Goal: Task Accomplishment & Management: Complete application form

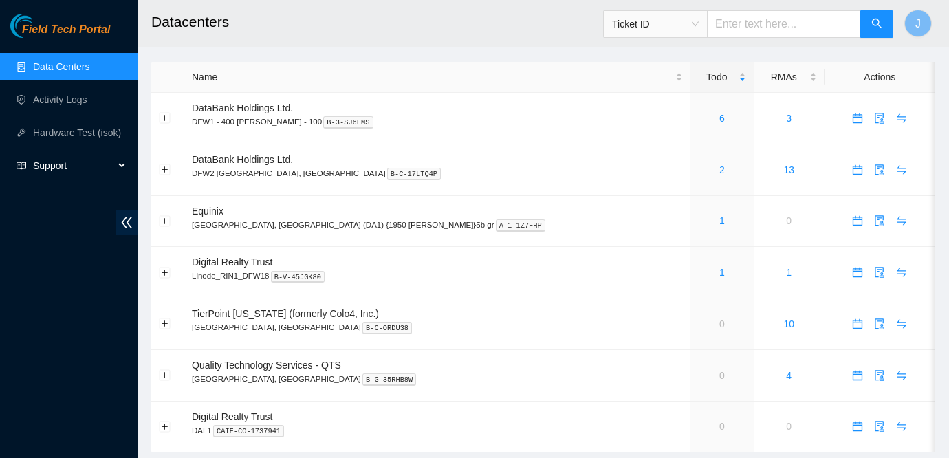
click at [52, 160] on span "Support" at bounding box center [73, 166] width 81 height 28
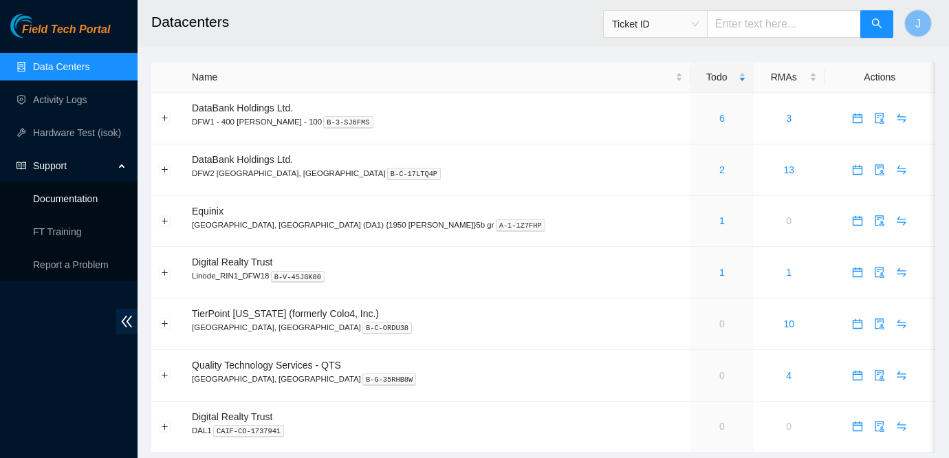
click at [74, 197] on link "Documentation" at bounding box center [65, 198] width 65 height 11
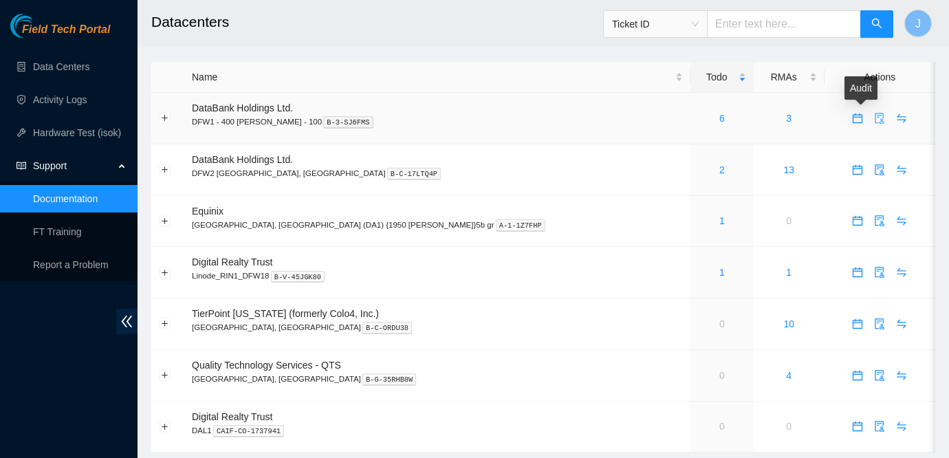
click at [875, 115] on icon "audit" at bounding box center [879, 118] width 9 height 11
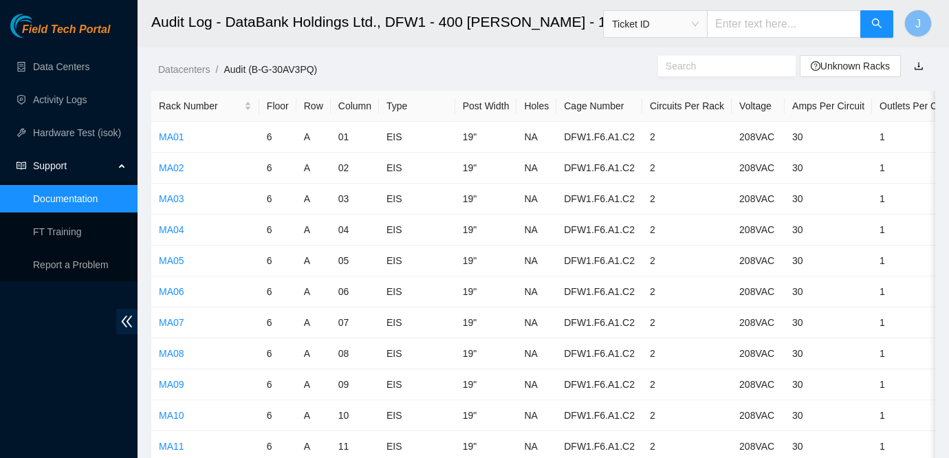
click at [721, 63] on input "text" at bounding box center [721, 65] width 111 height 15
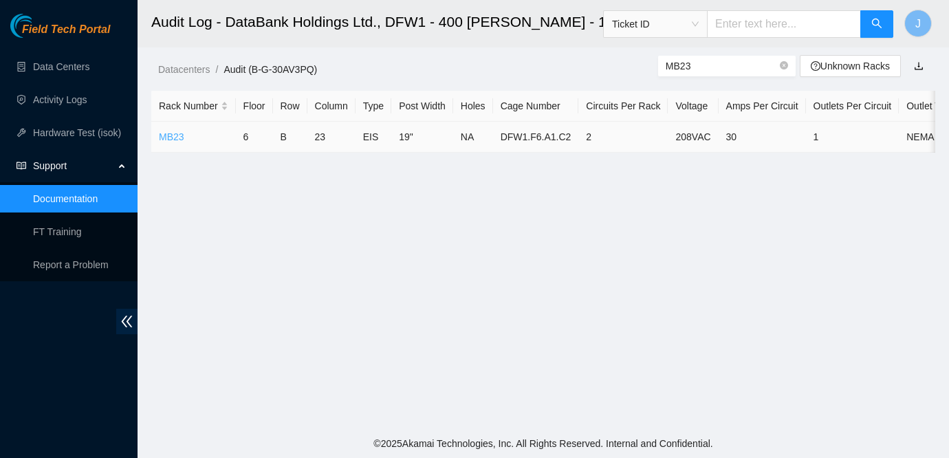
type input "MB23"
click at [173, 138] on link "MB23" at bounding box center [171, 136] width 25 height 11
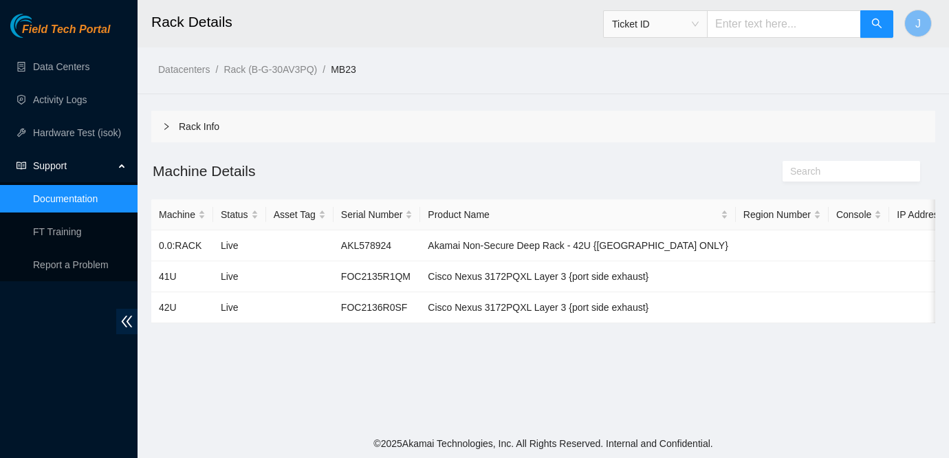
click at [76, 199] on link "Documentation" at bounding box center [65, 198] width 65 height 11
click at [65, 63] on link "Data Centers" at bounding box center [61, 66] width 56 height 11
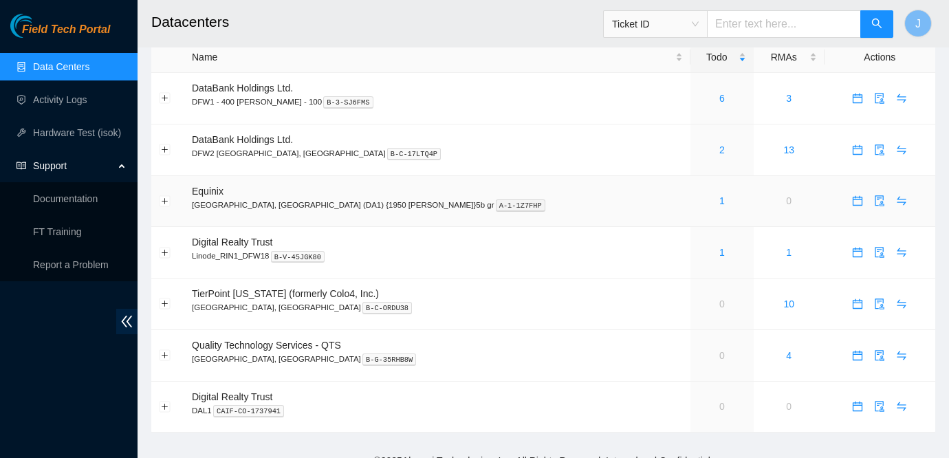
scroll to position [22, 0]
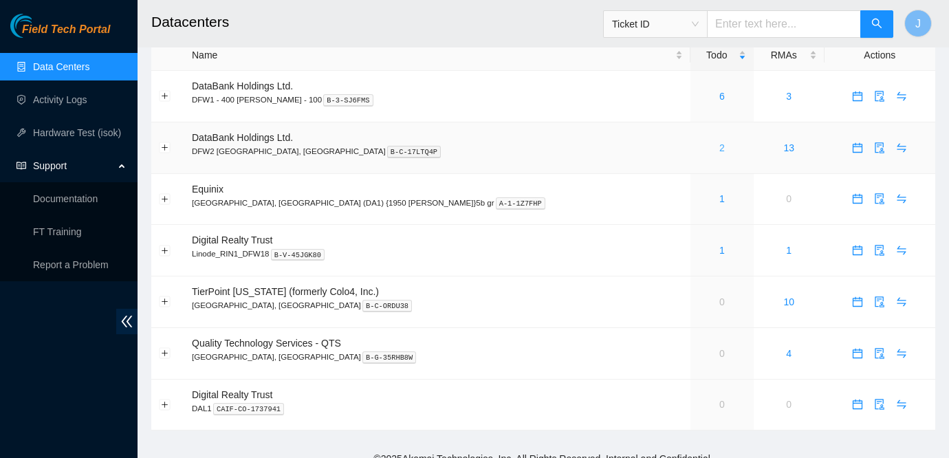
click at [719, 150] on link "2" at bounding box center [722, 147] width 6 height 11
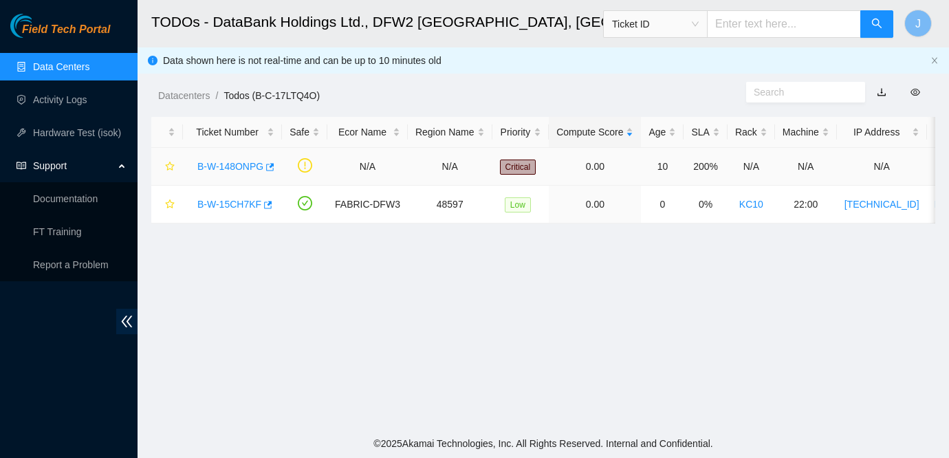
click at [224, 164] on link "B-W-148ONPG" at bounding box center [230, 166] width 66 height 11
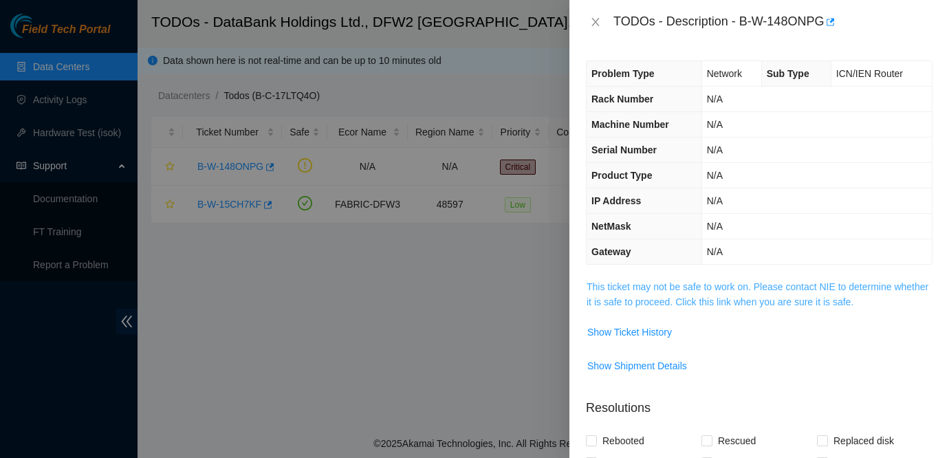
click at [699, 288] on link "This ticket may not be safe to work on. Please contact NIE to determine whether…" at bounding box center [758, 294] width 342 height 26
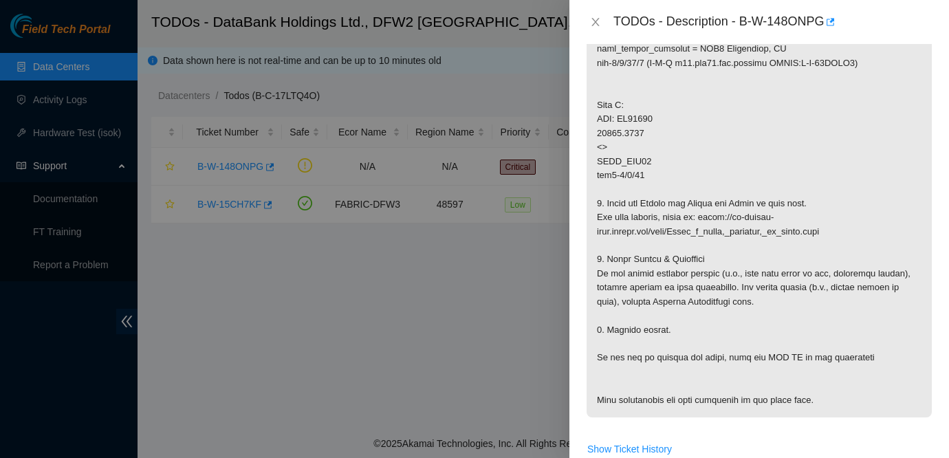
scroll to position [626, 0]
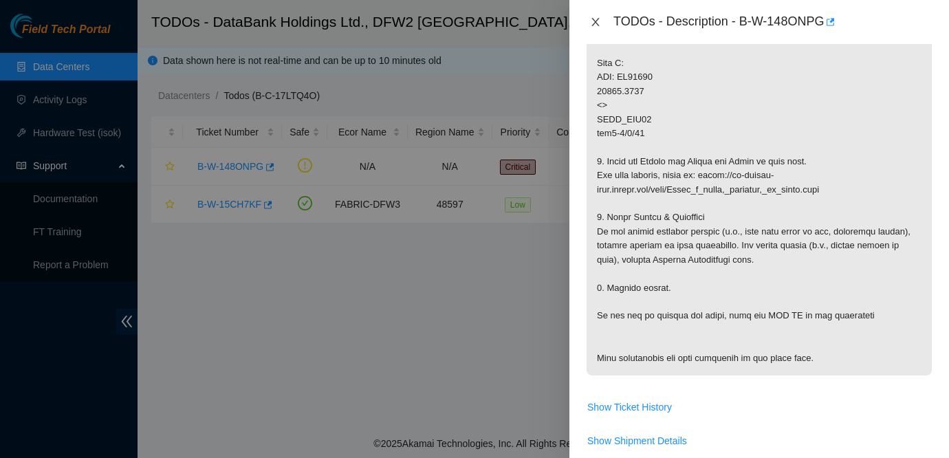
click at [597, 21] on icon "close" at bounding box center [595, 22] width 11 height 11
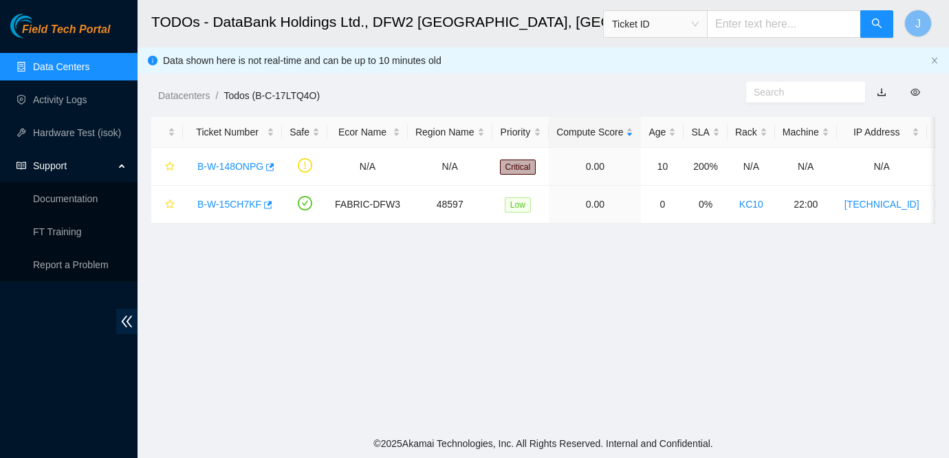
scroll to position [355, 0]
click at [496, 76] on div "Datacenters / Todos (B-C-17LTQ4O) /" at bounding box center [442, 64] width 609 height 77
click at [65, 198] on link "Documentation" at bounding box center [65, 198] width 65 height 11
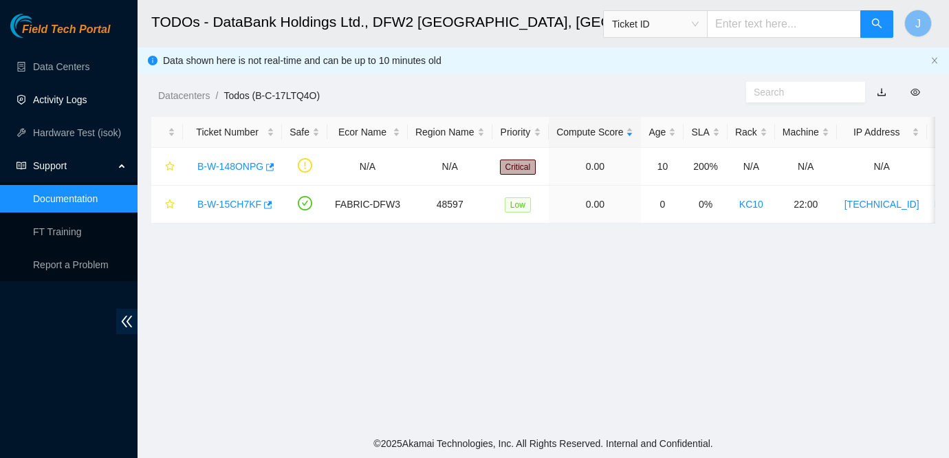
click at [85, 96] on link "Activity Logs" at bounding box center [60, 99] width 54 height 11
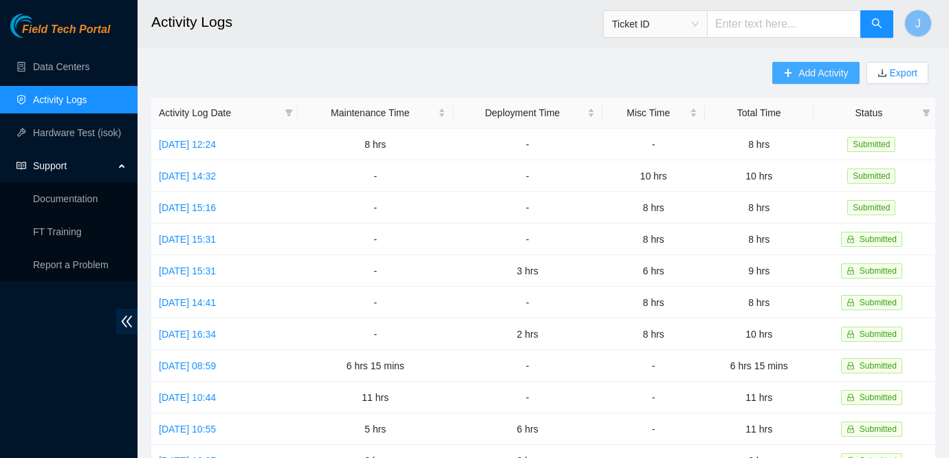
click at [816, 74] on span "Add Activity" at bounding box center [823, 72] width 50 height 15
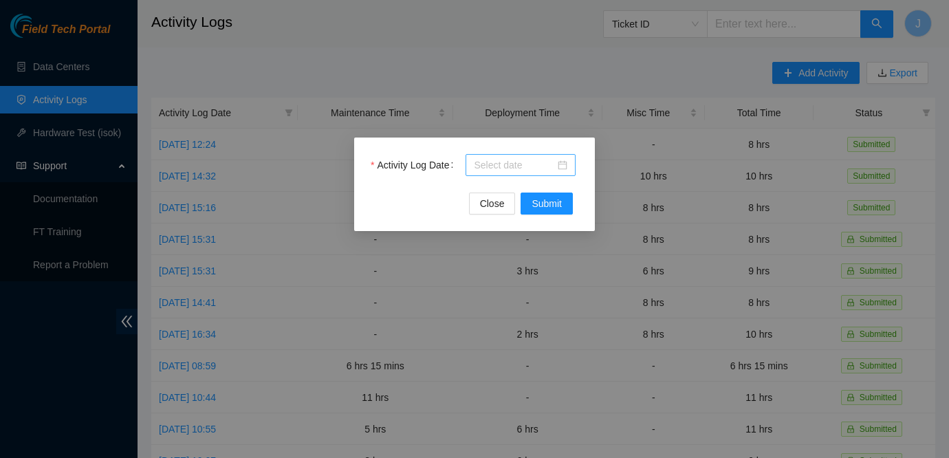
click at [564, 166] on div at bounding box center [521, 164] width 94 height 15
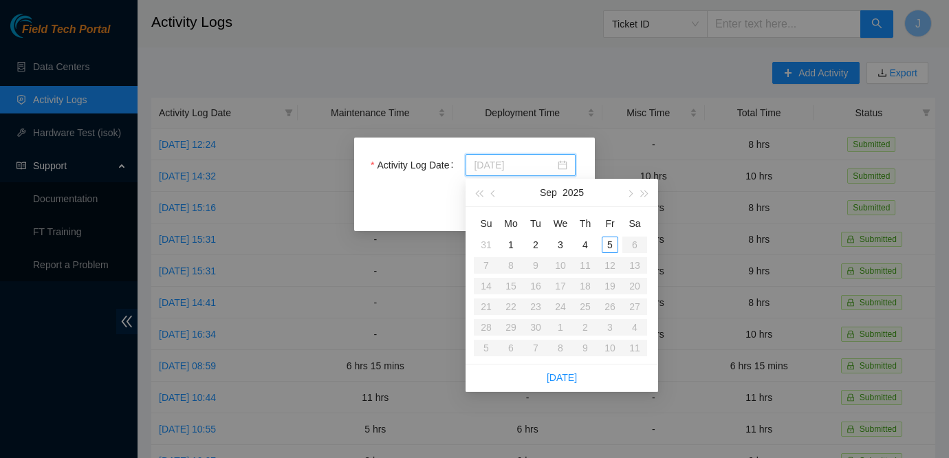
type input "2025-09-05"
type input "2025-09-04"
click at [584, 243] on div "4" at bounding box center [585, 245] width 17 height 17
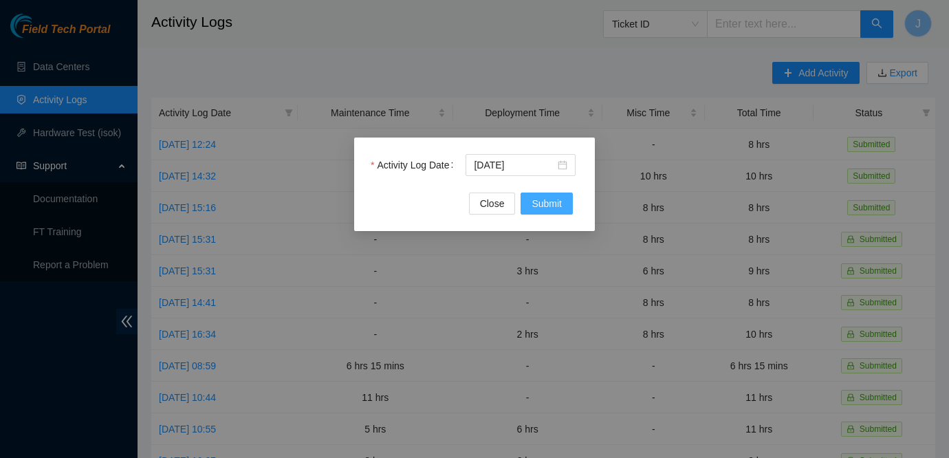
click at [542, 207] on span "Submit" at bounding box center [547, 203] width 30 height 15
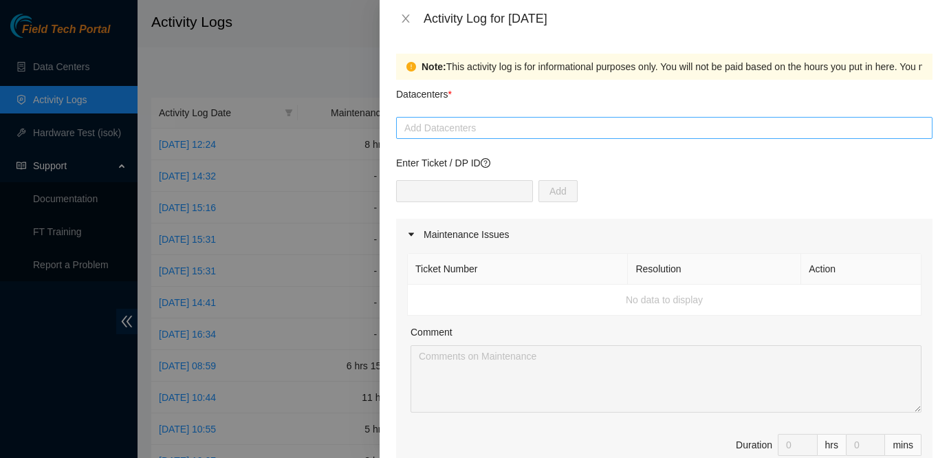
click at [502, 129] on div at bounding box center [663, 128] width 529 height 17
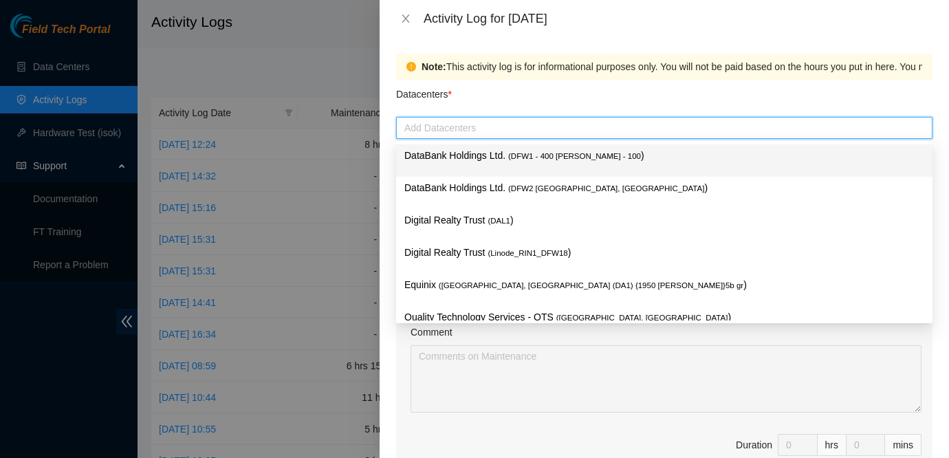
click at [509, 161] on p "DataBank Holdings Ltd. ( DFW1 - 400 S. Akard - 100 )" at bounding box center [664, 156] width 520 height 16
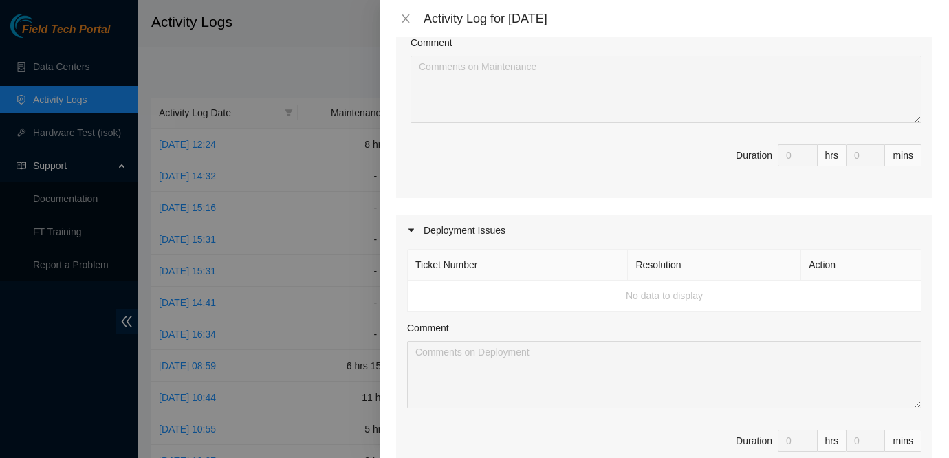
scroll to position [675, 0]
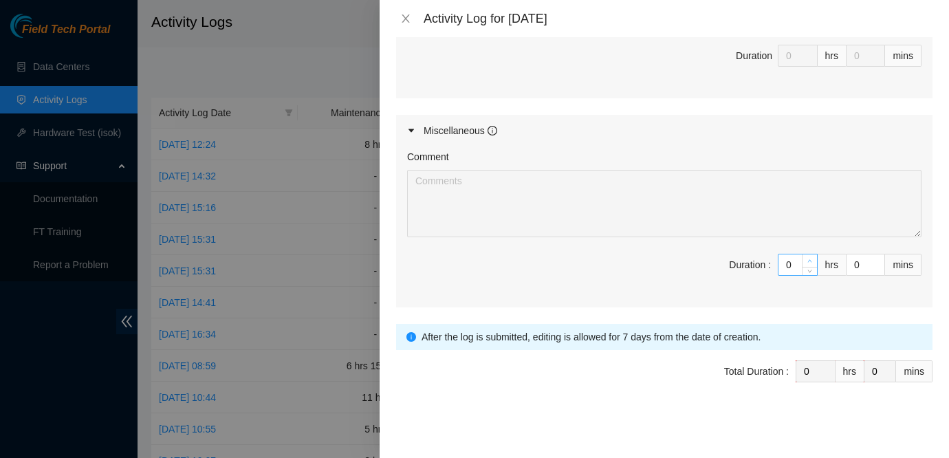
type input "1"
click at [809, 259] on icon "up" at bounding box center [809, 261] width 5 height 5
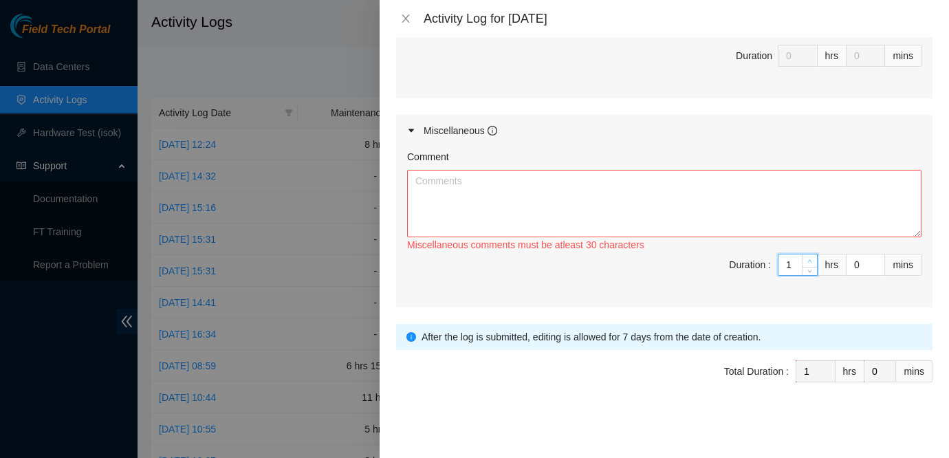
click at [809, 259] on icon "up" at bounding box center [809, 261] width 5 height 5
type input "2"
type input "3"
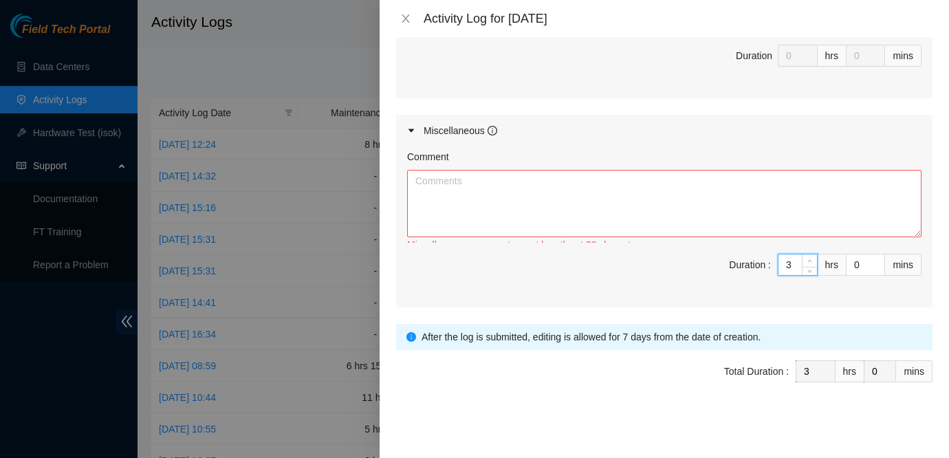
click at [809, 259] on icon "up" at bounding box center [809, 261] width 5 height 5
type input "4"
click at [809, 259] on icon "up" at bounding box center [809, 261] width 5 height 5
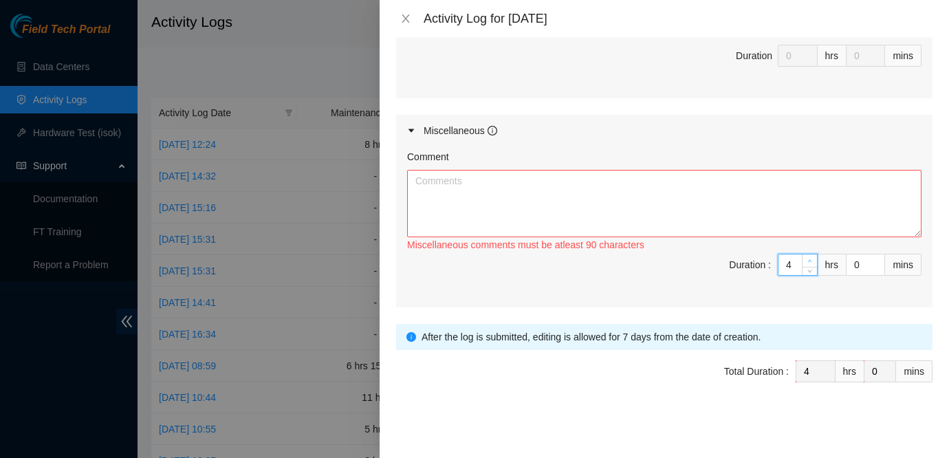
type input "5"
type input "6"
click at [809, 259] on icon "up" at bounding box center [809, 261] width 5 height 5
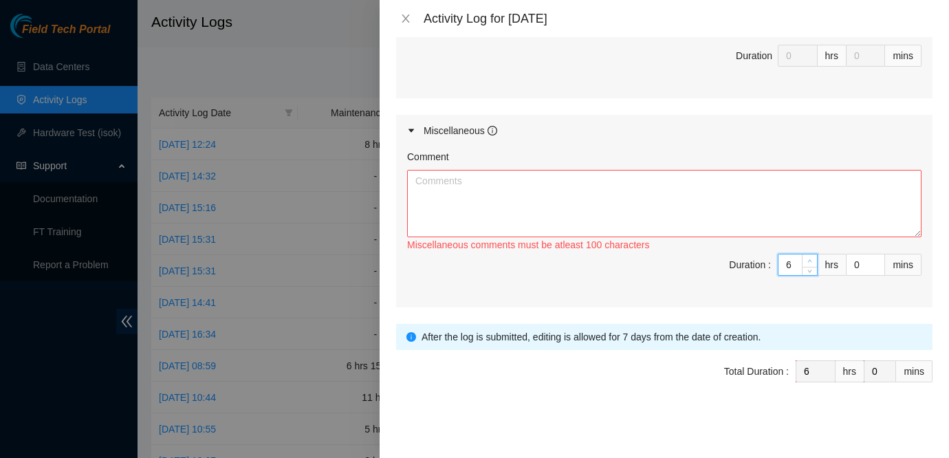
click at [809, 259] on icon "up" at bounding box center [809, 261] width 5 height 5
type input "7"
type input "8"
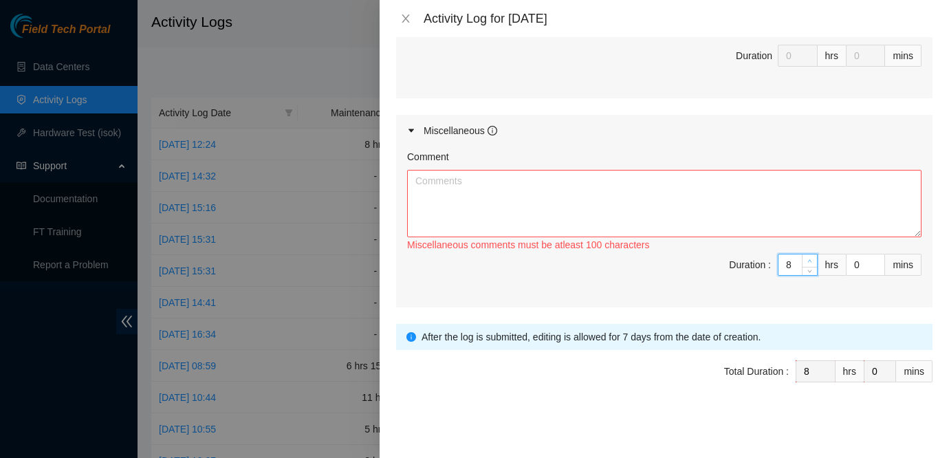
click at [809, 259] on icon "up" at bounding box center [809, 261] width 5 height 5
type input "9"
click at [809, 259] on icon "up" at bounding box center [809, 261] width 5 height 5
type input "8"
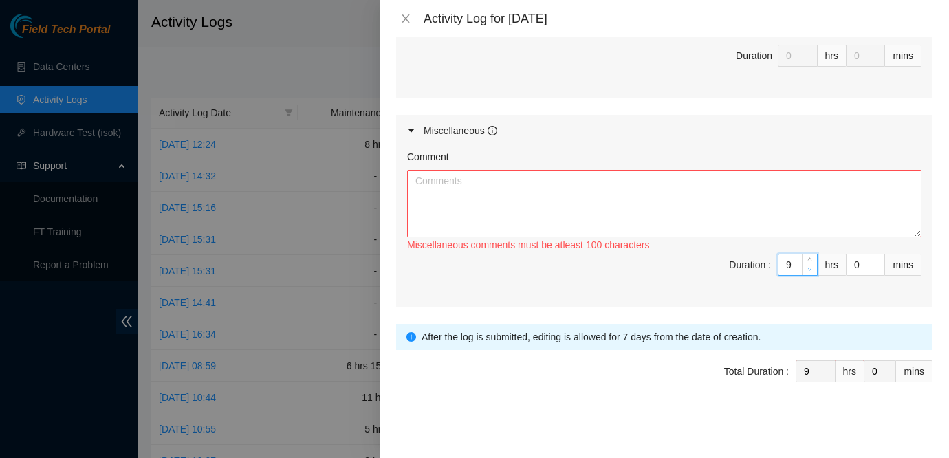
type input "8"
click at [807, 267] on icon "down" at bounding box center [809, 269] width 5 height 5
click at [669, 205] on textarea "Comment" at bounding box center [664, 203] width 514 height 67
type textarea "T"
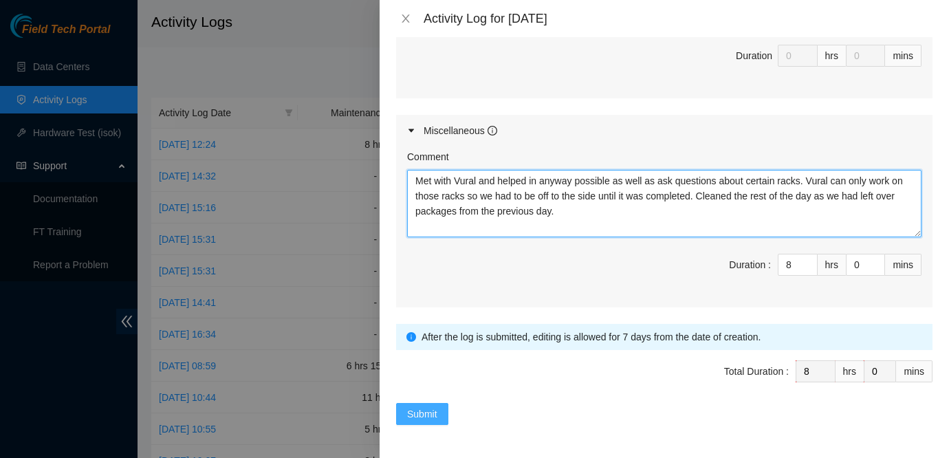
type textarea "Met with Vural and helped in anyway possible as well as ask questions about cer…"
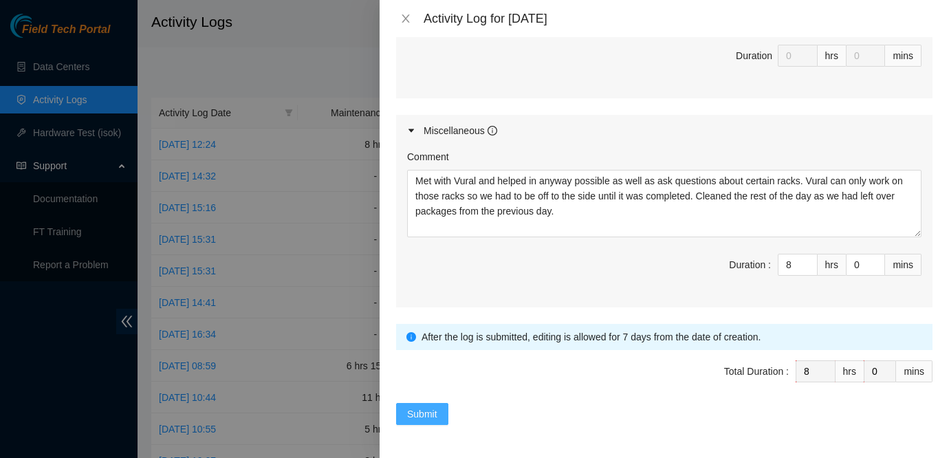
click at [416, 419] on span "Submit" at bounding box center [422, 413] width 30 height 15
